Goal: Information Seeking & Learning: Learn about a topic

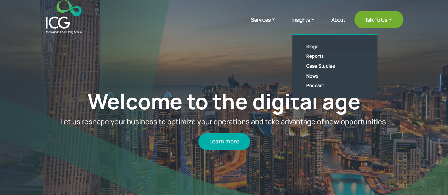
click at [310, 45] on link "Blogs" at bounding box center [339, 47] width 81 height 10
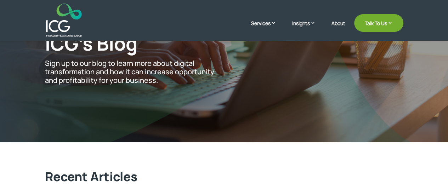
scroll to position [177, 0]
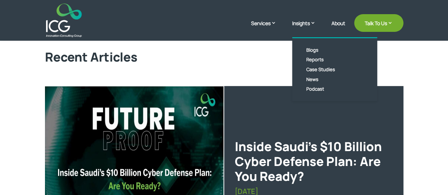
click at [311, 21] on link "Insights" at bounding box center [307, 28] width 30 height 18
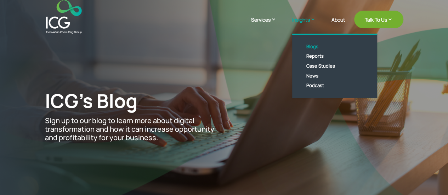
click at [311, 21] on link "Insights" at bounding box center [307, 25] width 30 height 18
click at [313, 56] on link "Reports" at bounding box center [339, 56] width 81 height 10
